Goal: Transaction & Acquisition: Book appointment/travel/reservation

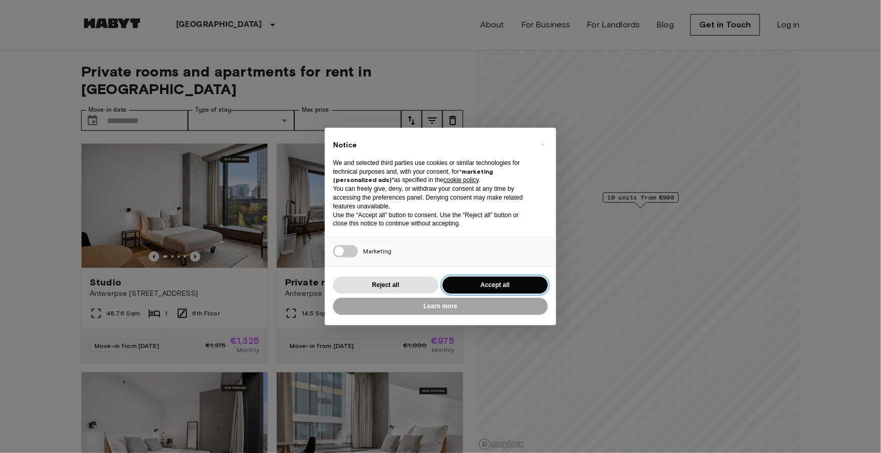
click at [482, 285] on button "Accept all" at bounding box center [495, 284] width 105 height 17
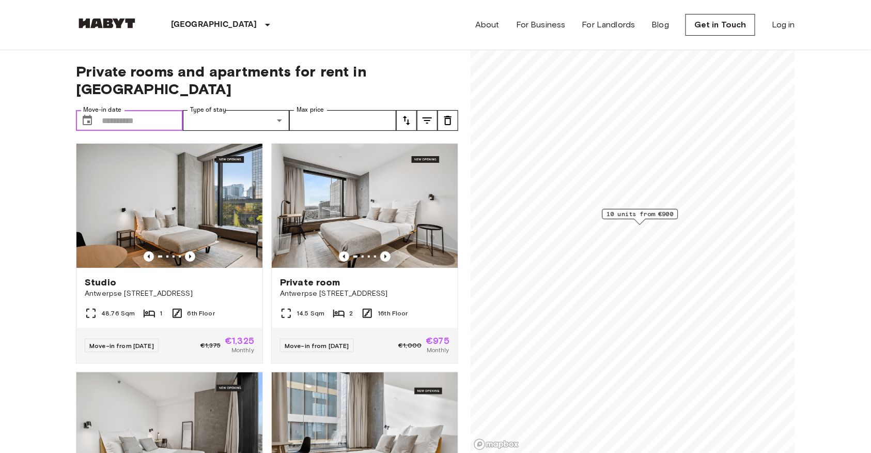
click at [168, 110] on input "Move-in date" at bounding box center [142, 120] width 81 height 21
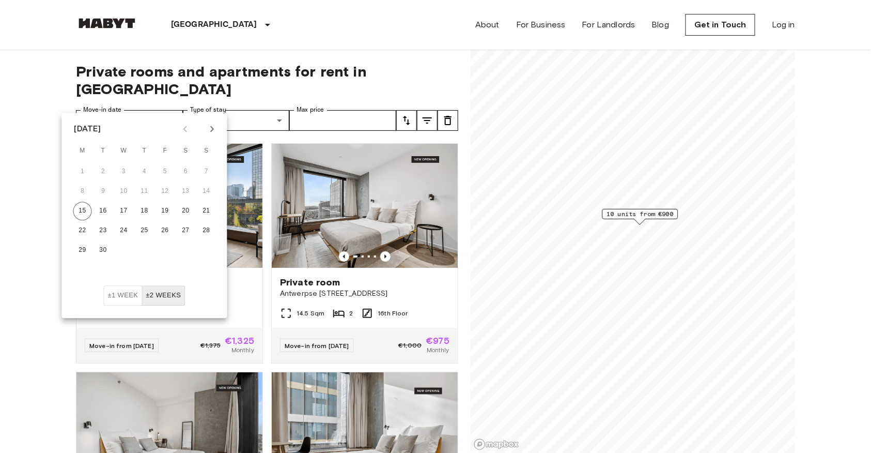
click at [241, 80] on div "Private rooms and apartments for rent in Brussels Move-in date ​ Move-in date T…" at bounding box center [267, 251] width 382 height 403
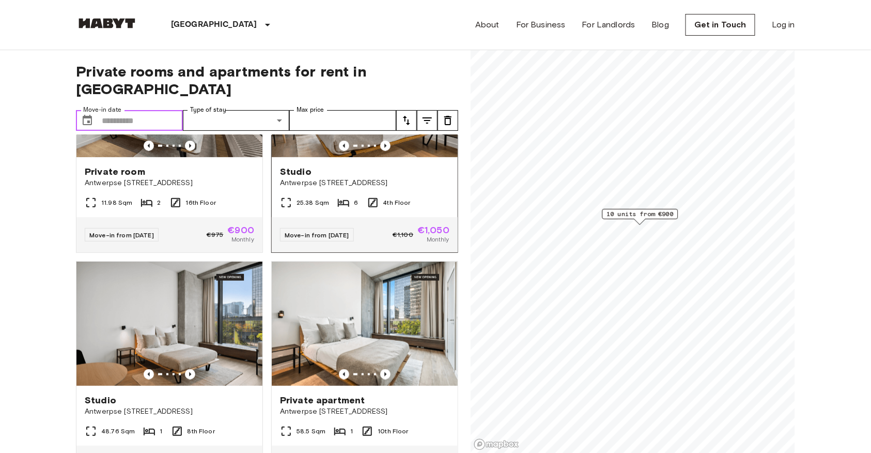
scroll to position [447, 0]
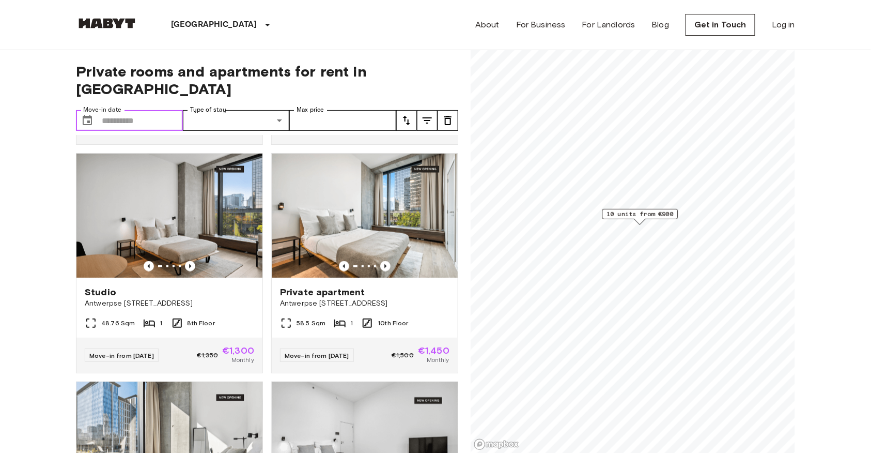
click at [133, 110] on input "Move-in date" at bounding box center [142, 120] width 81 height 21
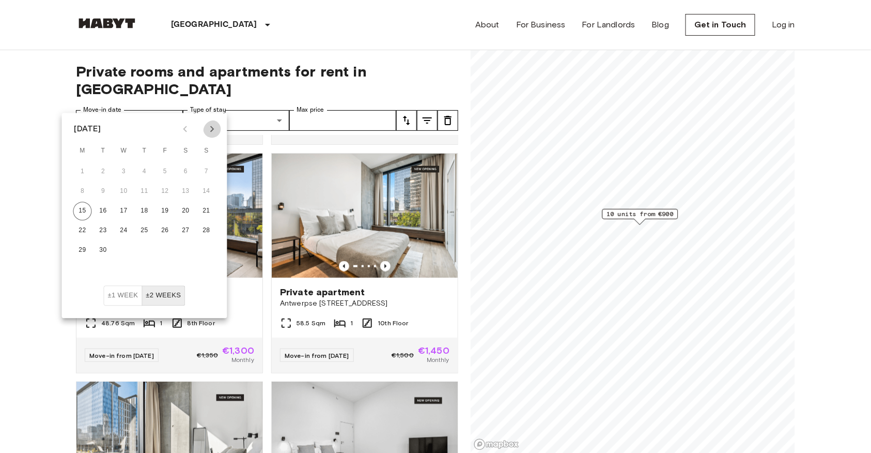
click at [206, 129] on icon "Next month" at bounding box center [212, 129] width 12 height 12
click at [127, 170] on button "1" at bounding box center [124, 172] width 19 height 19
type input "**********"
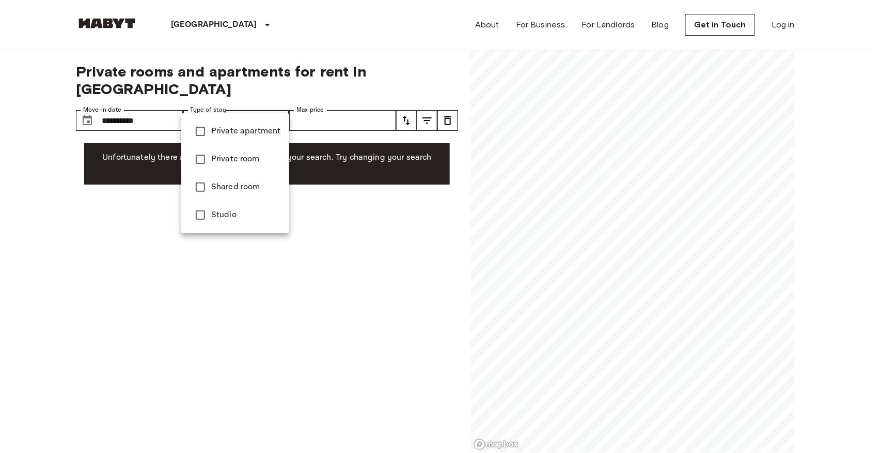
click at [265, 133] on span "Private apartment" at bounding box center [246, 131] width 70 height 12
type input "**********"
click at [141, 157] on div at bounding box center [440, 226] width 881 height 453
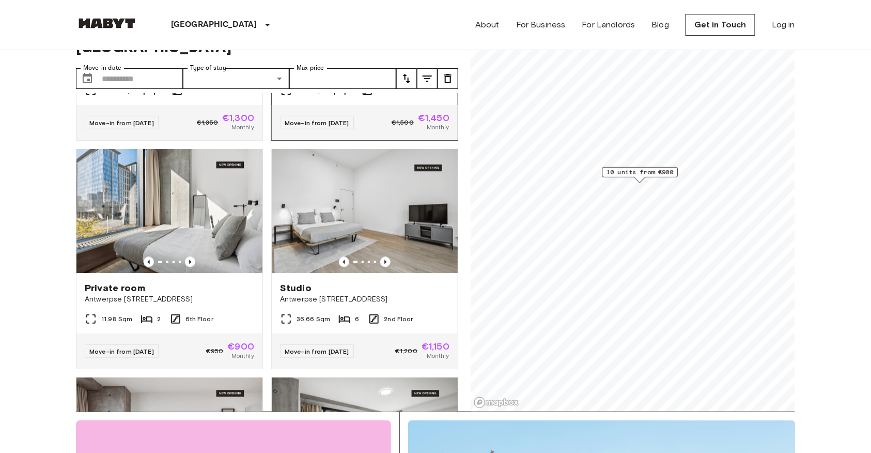
scroll to position [482, 0]
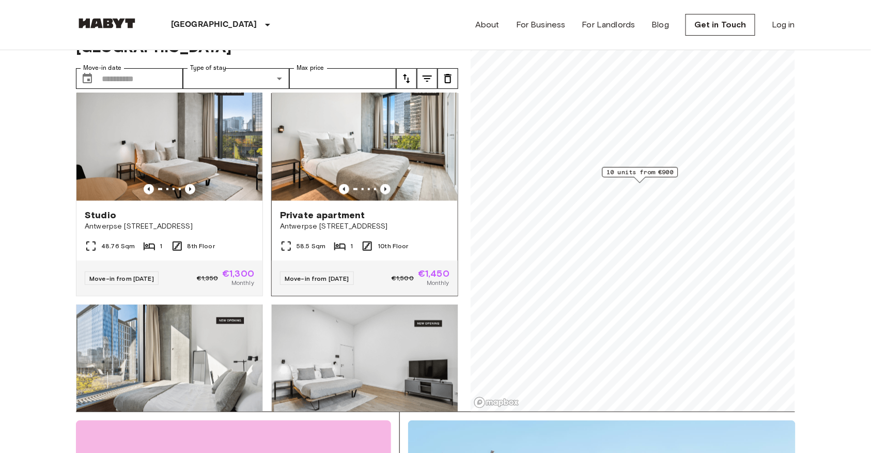
click at [372, 226] on span "Antwerpse [STREET_ADDRESS]" at bounding box center [364, 226] width 169 height 10
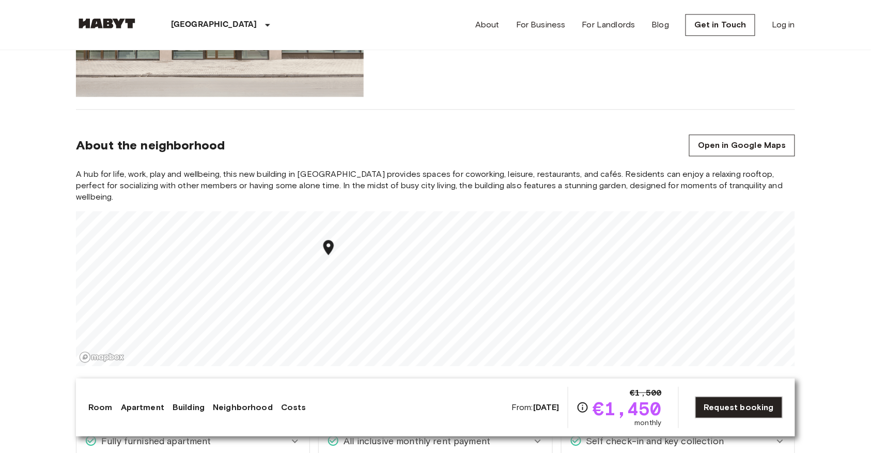
scroll to position [912, 0]
